Goal: Find specific page/section: Find specific page/section

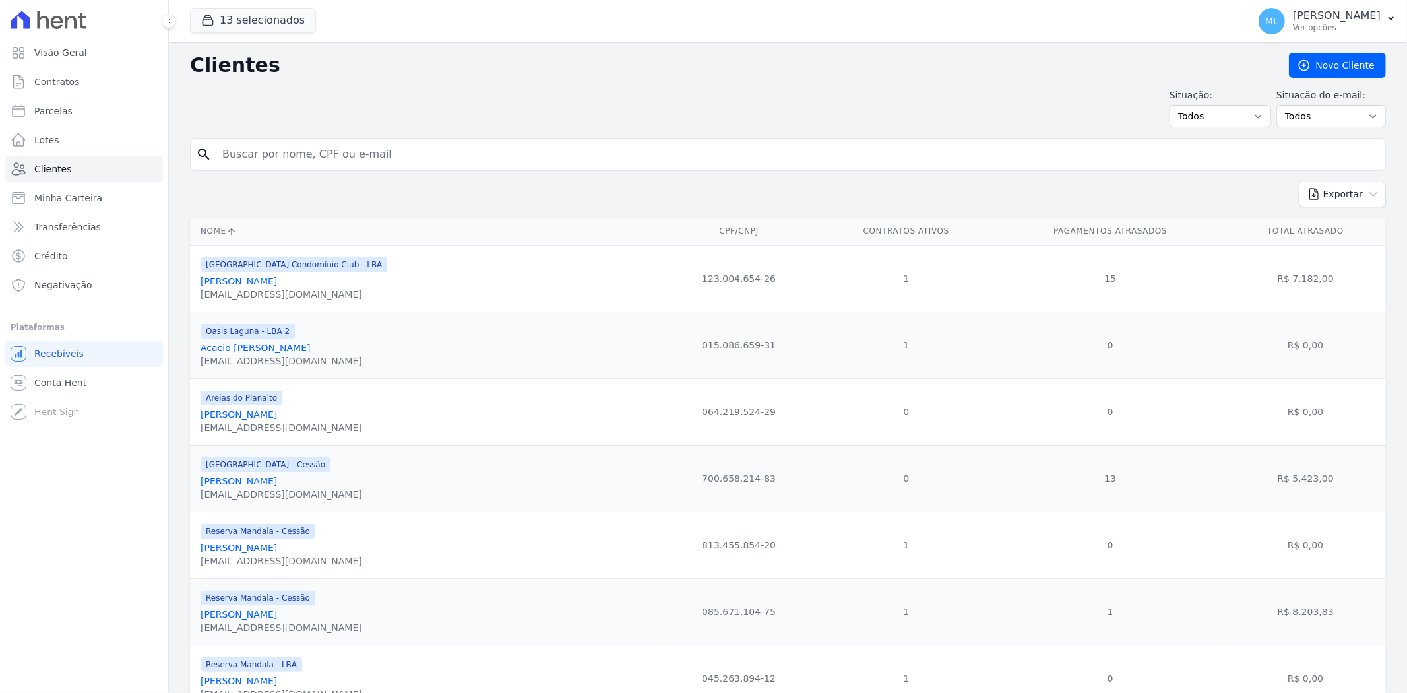
click at [300, 155] on input "search" at bounding box center [797, 154] width 1166 height 26
type input "rozimeire"
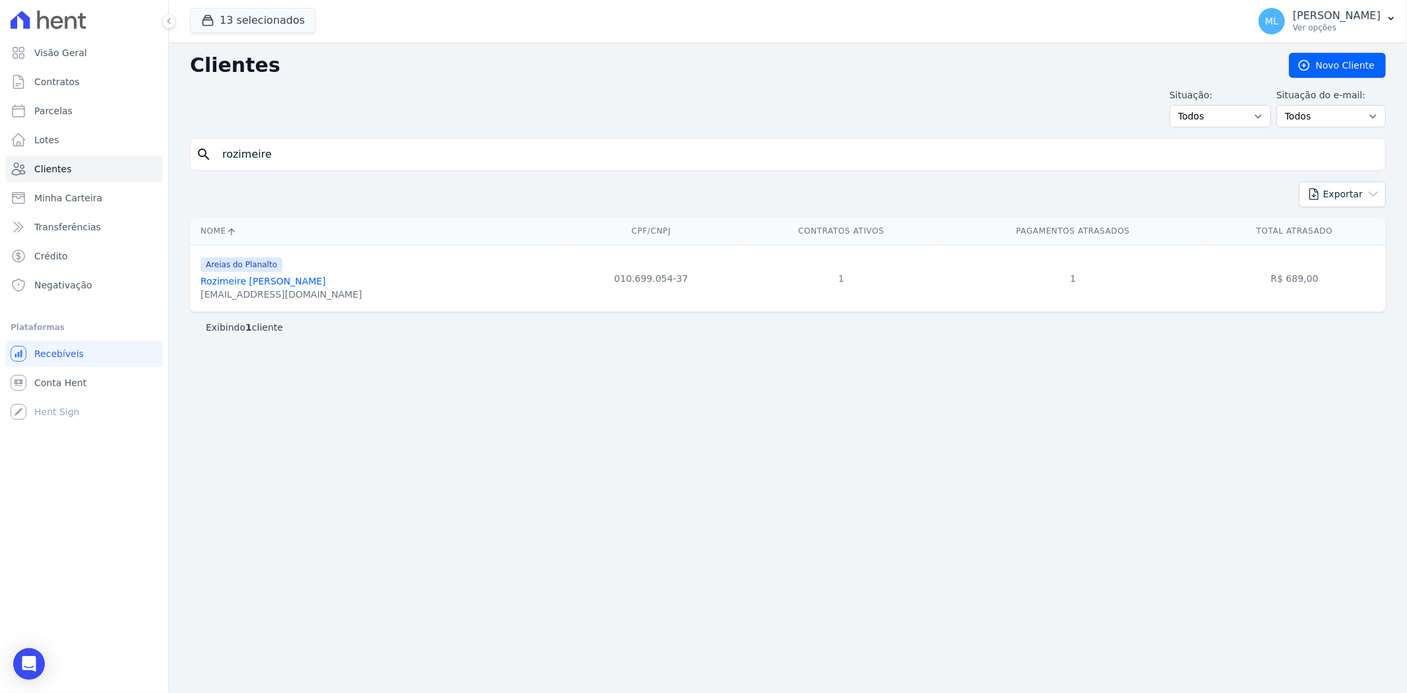
click at [296, 288] on div "[EMAIL_ADDRESS][DOMAIN_NAME]" at bounding box center [282, 294] width 162 height 13
click at [298, 280] on link "Rozimeire [PERSON_NAME]" at bounding box center [263, 281] width 125 height 11
